Goal: Check status: Check status

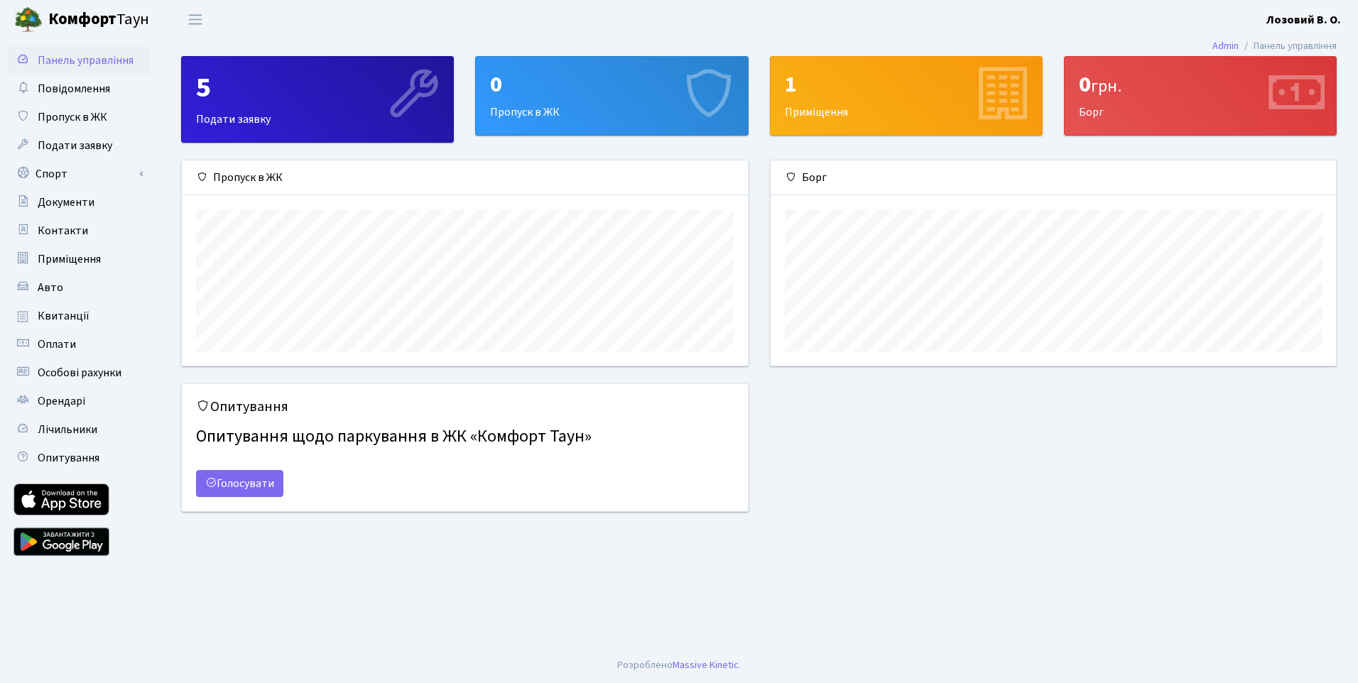
scroll to position [205, 565]
click at [79, 313] on span "Квитанції" at bounding box center [64, 316] width 52 height 16
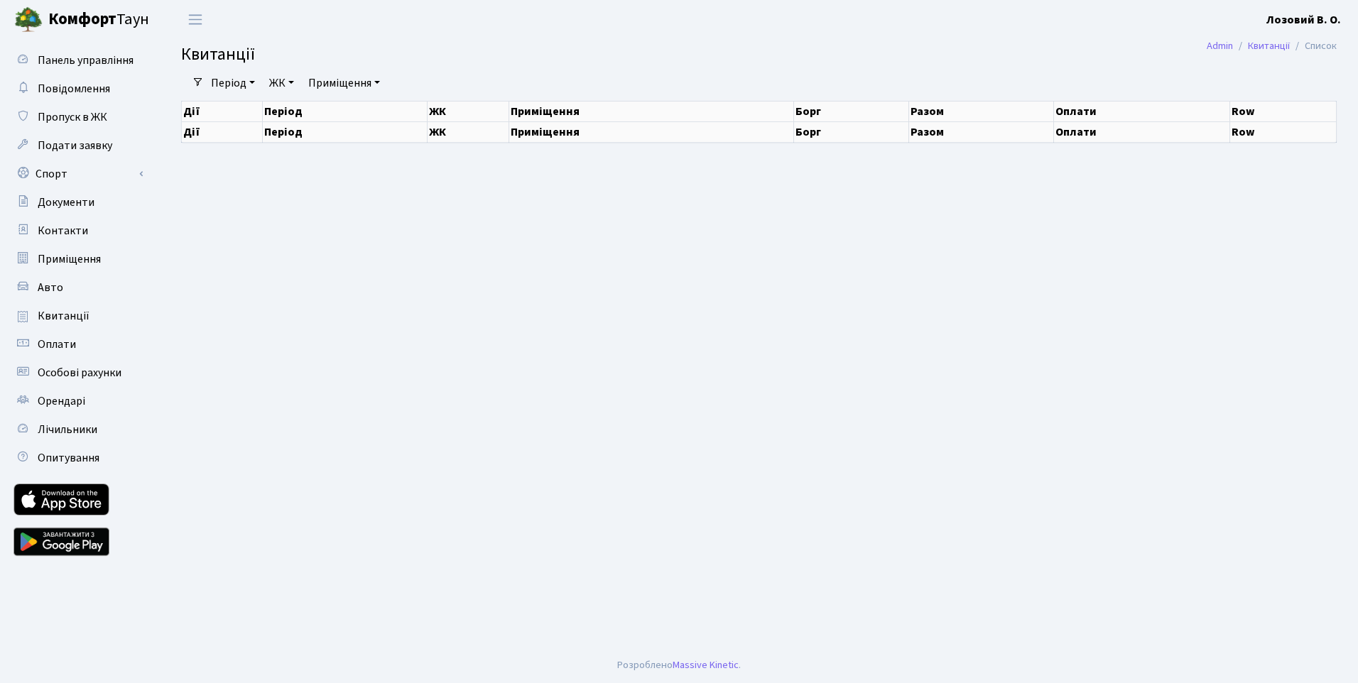
select select "25"
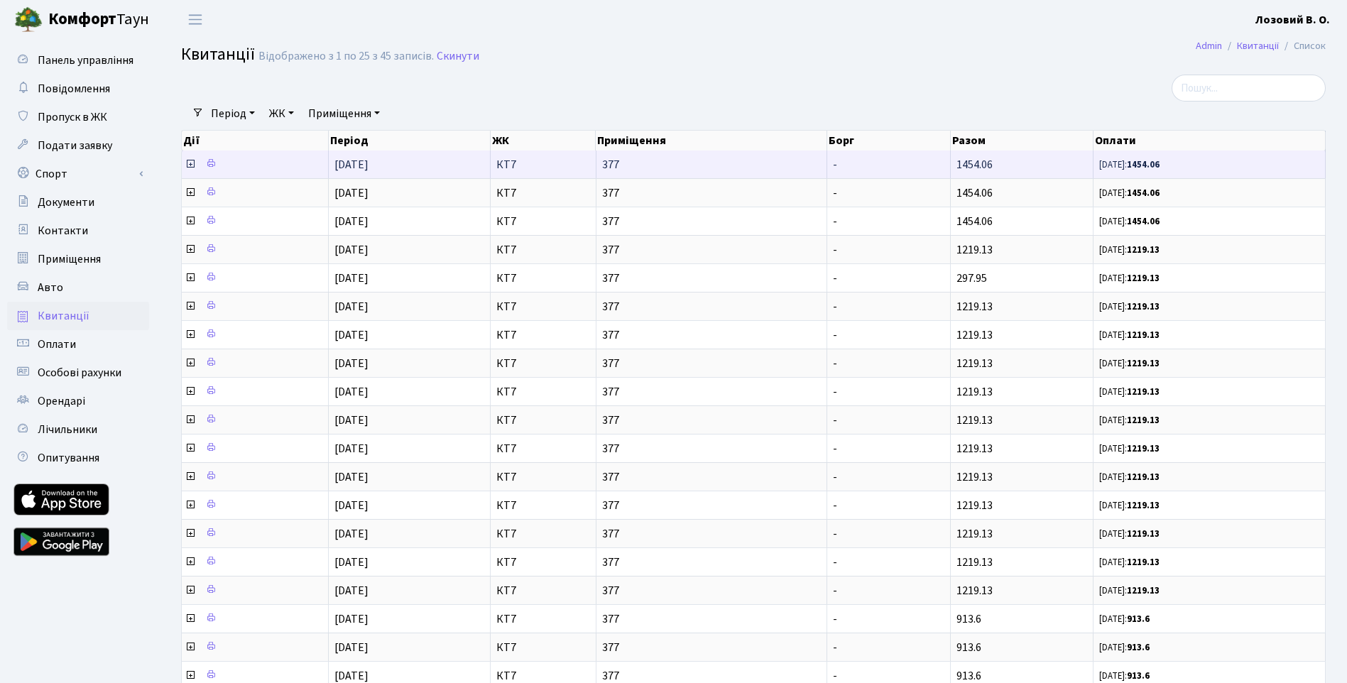
drag, startPoint x: 957, startPoint y: 165, endPoint x: 992, endPoint y: 168, distance: 34.9
click at [992, 168] on span "1454.06" at bounding box center [974, 165] width 36 height 16
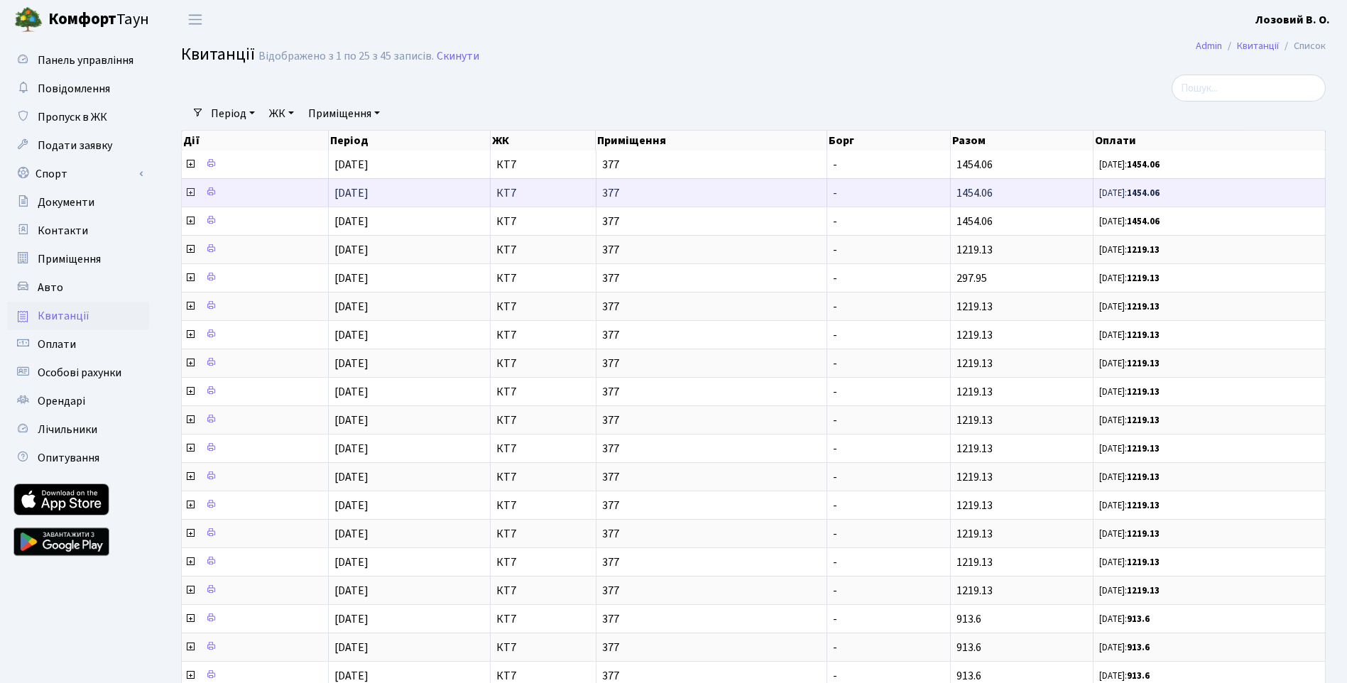
copy span "1454.06"
